Goal: Check status: Check status

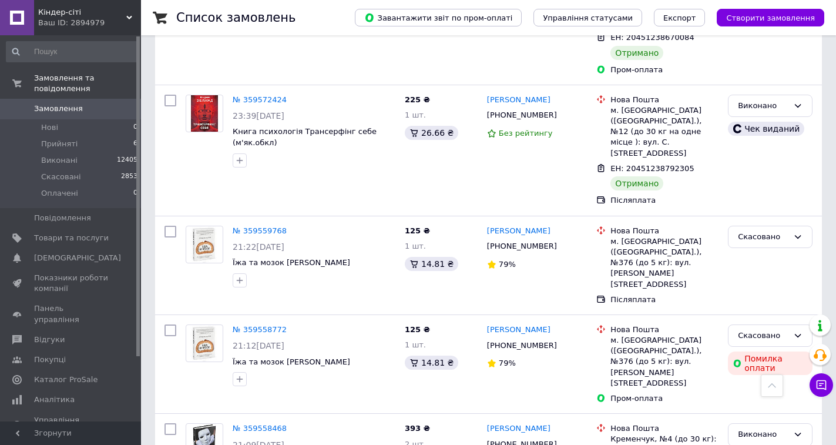
scroll to position [9881, 0]
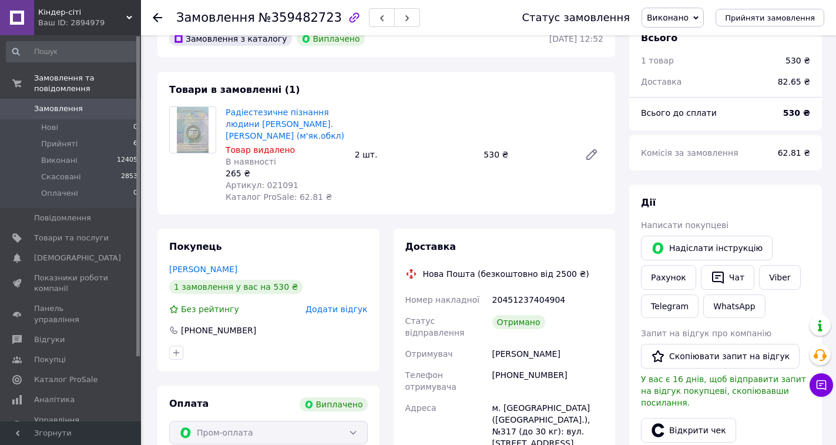
scroll to position [59, 0]
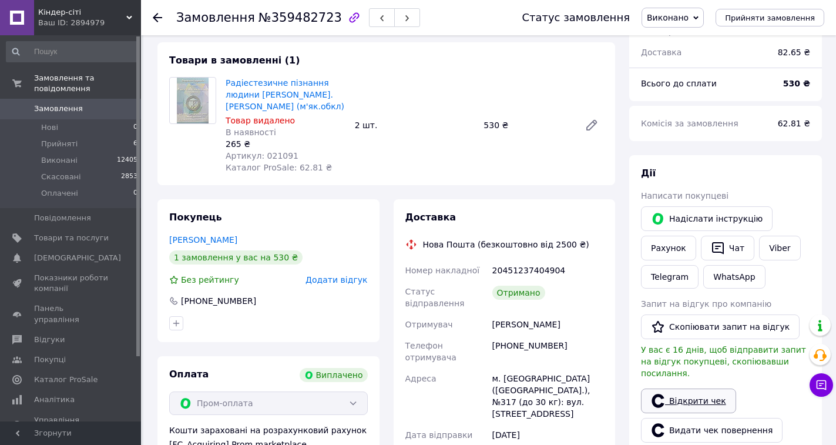
click at [692, 388] on link "Відкрити чек" at bounding box center [688, 400] width 95 height 25
click at [157, 18] on use at bounding box center [157, 17] width 9 height 9
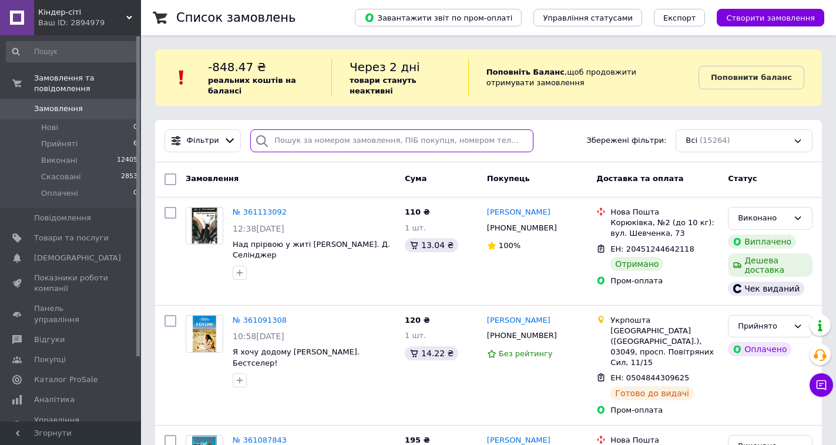
click at [359, 143] on input "search" at bounding box center [391, 140] width 282 height 23
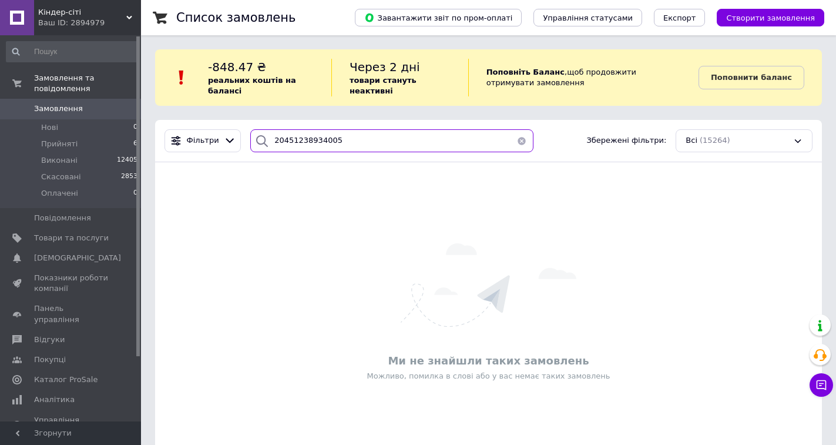
drag, startPoint x: 290, startPoint y: 139, endPoint x: 331, endPoint y: 142, distance: 40.6
click at [331, 142] on input "20451238934005" at bounding box center [391, 140] width 282 height 23
drag, startPoint x: 333, startPoint y: 139, endPoint x: 265, endPoint y: 144, distance: 68.3
click at [265, 144] on div "20451238928586" at bounding box center [391, 140] width 282 height 23
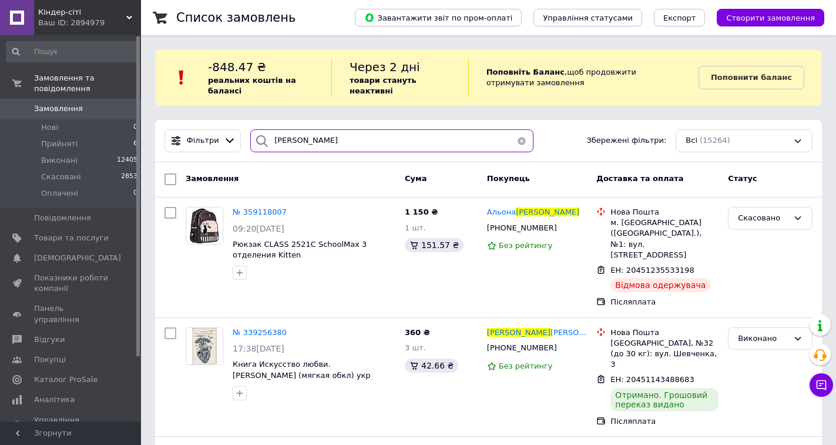
drag, startPoint x: 363, startPoint y: 139, endPoint x: 262, endPoint y: 142, distance: 101.1
click at [262, 142] on div "[PERSON_NAME]" at bounding box center [391, 140] width 282 height 23
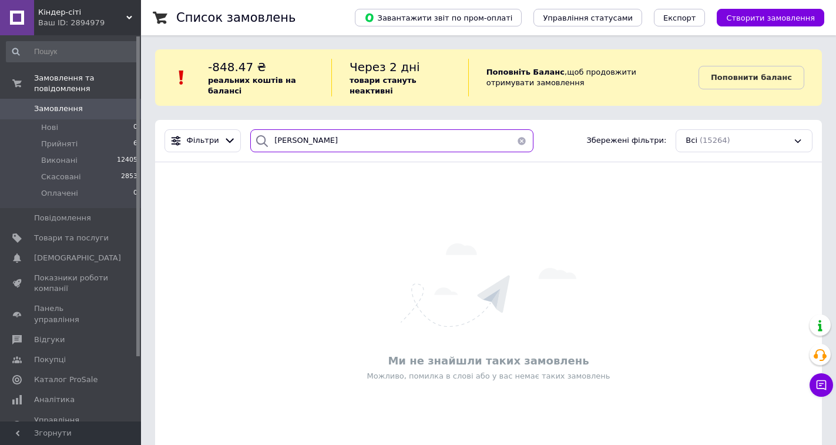
click at [284, 143] on input "[PERSON_NAME]" at bounding box center [391, 140] width 282 height 23
type input "[PERSON_NAME]"
